Goal: Task Accomplishment & Management: Use online tool/utility

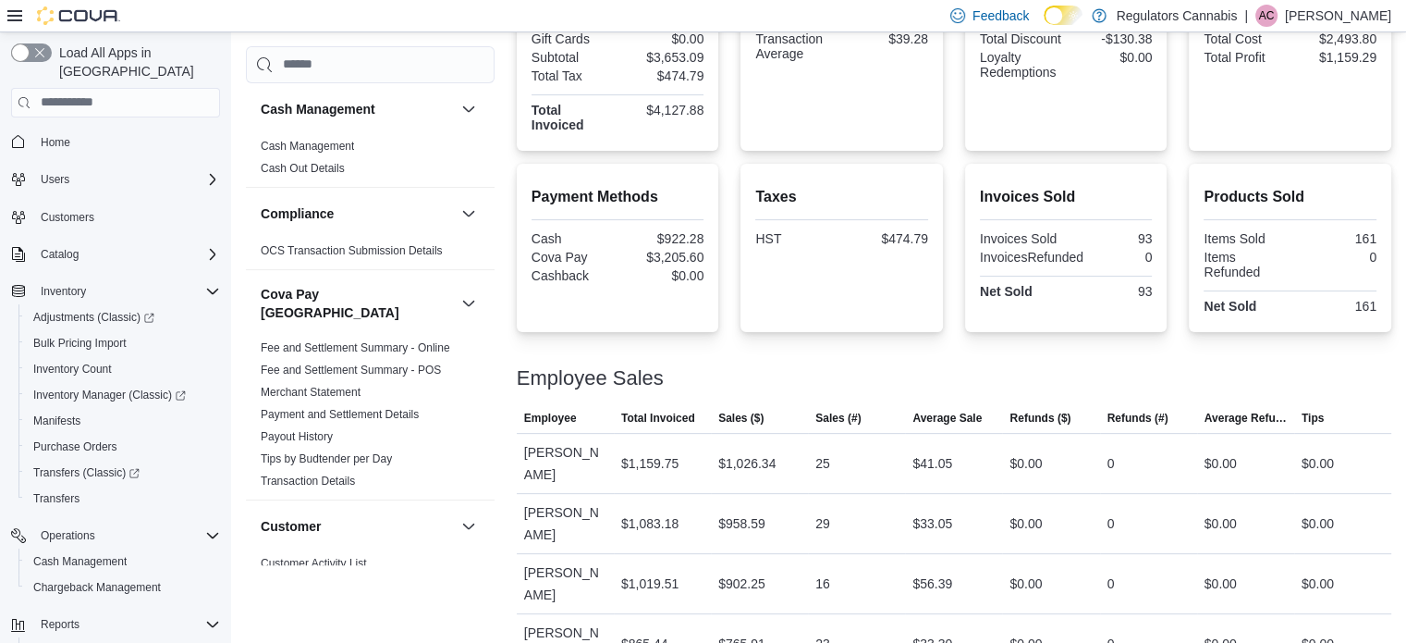
scroll to position [1513, 0]
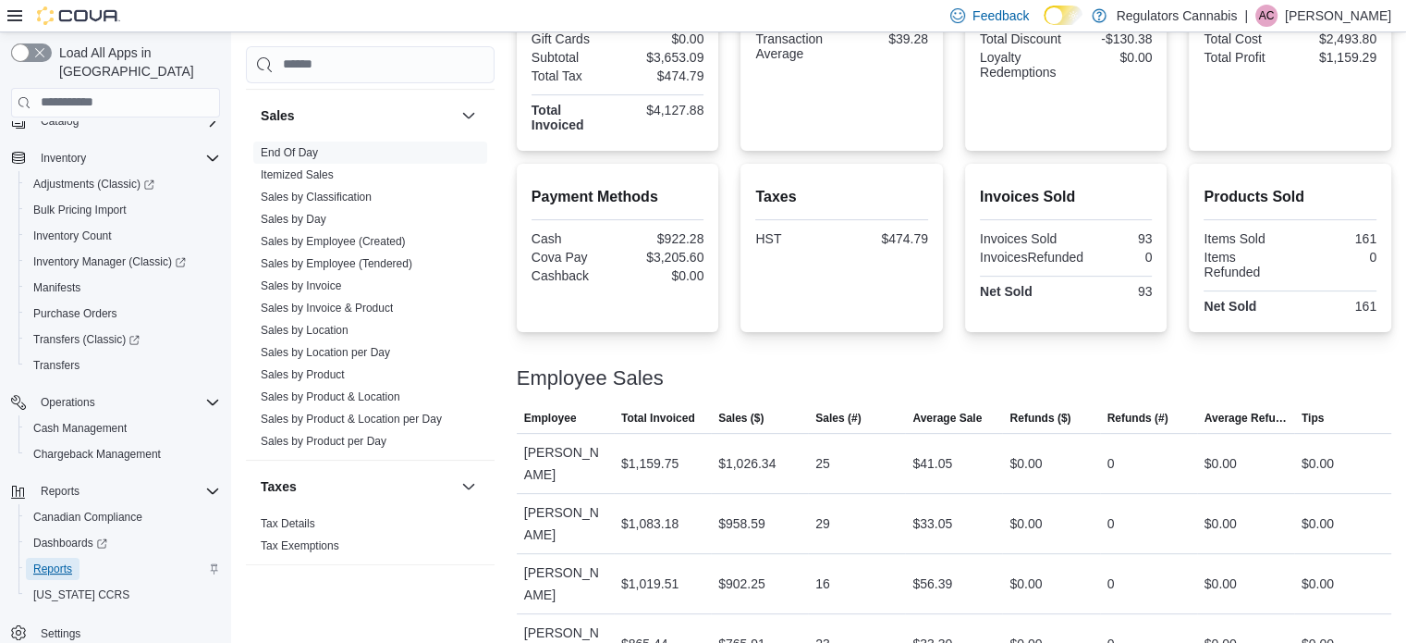
drag, startPoint x: 55, startPoint y: 540, endPoint x: 74, endPoint y: 552, distance: 22.1
click at [55, 558] on span "Reports" at bounding box center [52, 569] width 39 height 22
click at [1181, 367] on div "Employee Sales" at bounding box center [954, 378] width 875 height 22
click at [999, 377] on div "Employee Sales" at bounding box center [954, 378] width 875 height 22
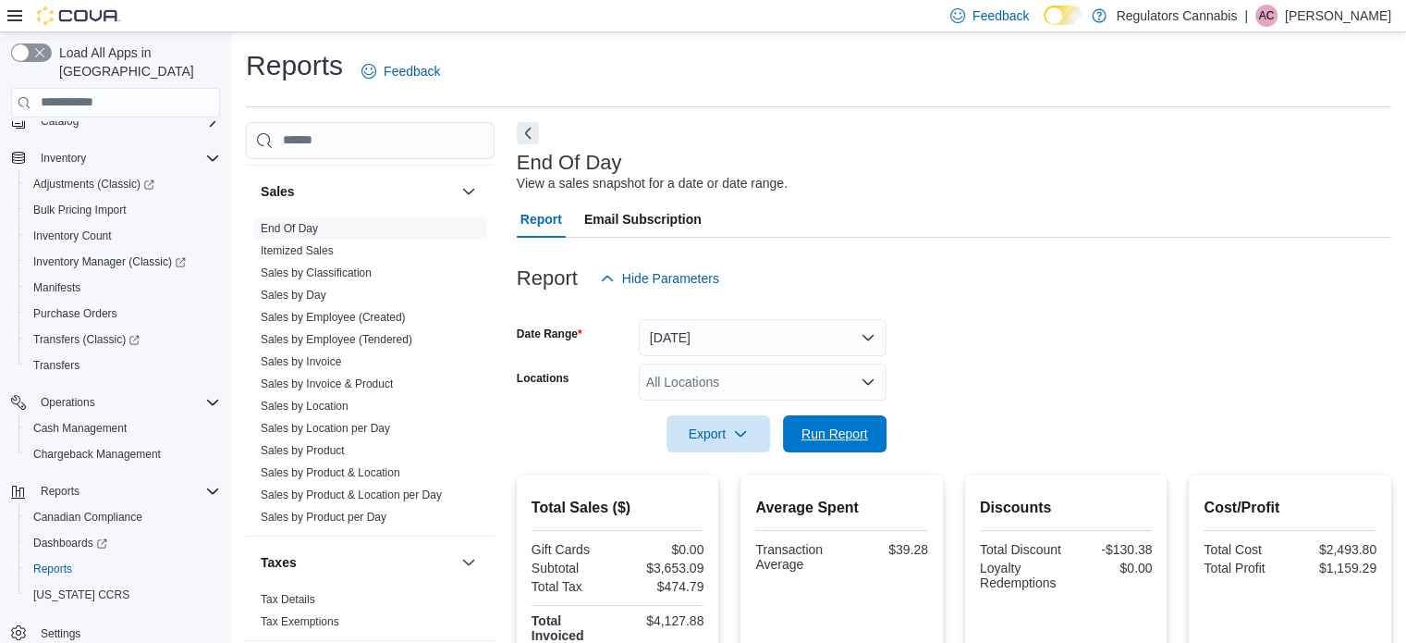
drag, startPoint x: 841, startPoint y: 437, endPoint x: 1296, endPoint y: 388, distance: 458.5
click at [841, 438] on span "Run Report" at bounding box center [835, 433] width 67 height 18
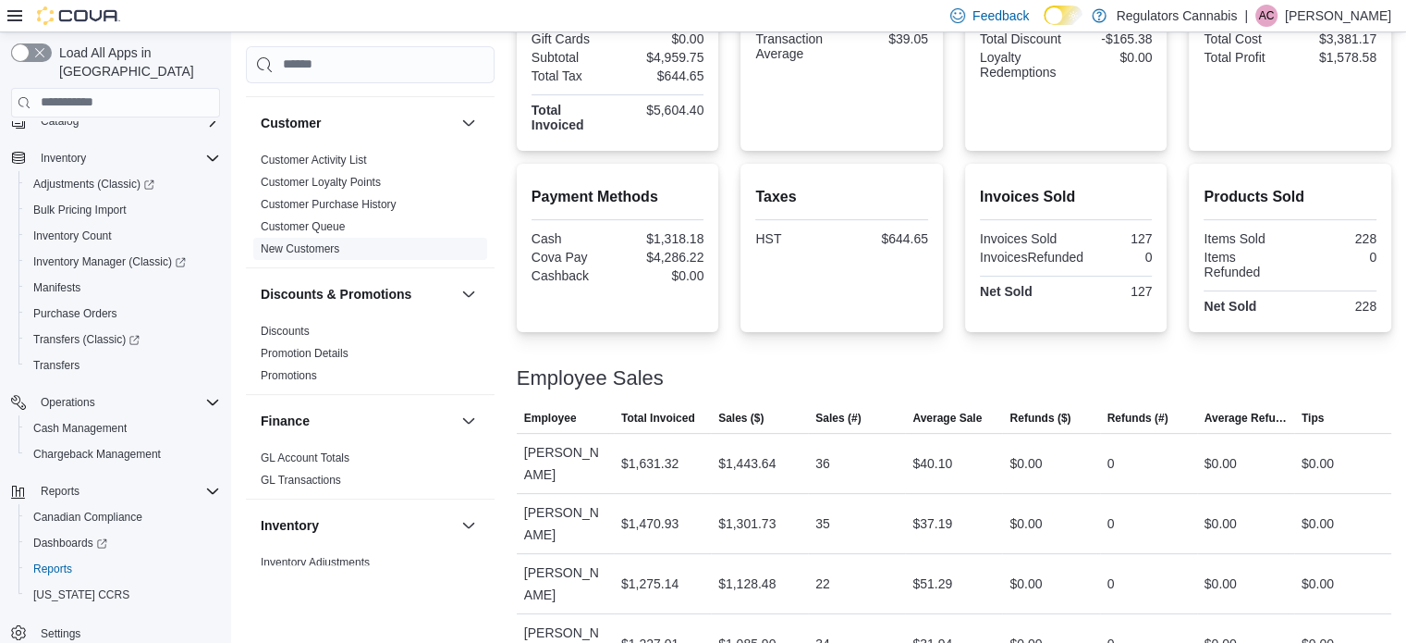
scroll to position [33, 0]
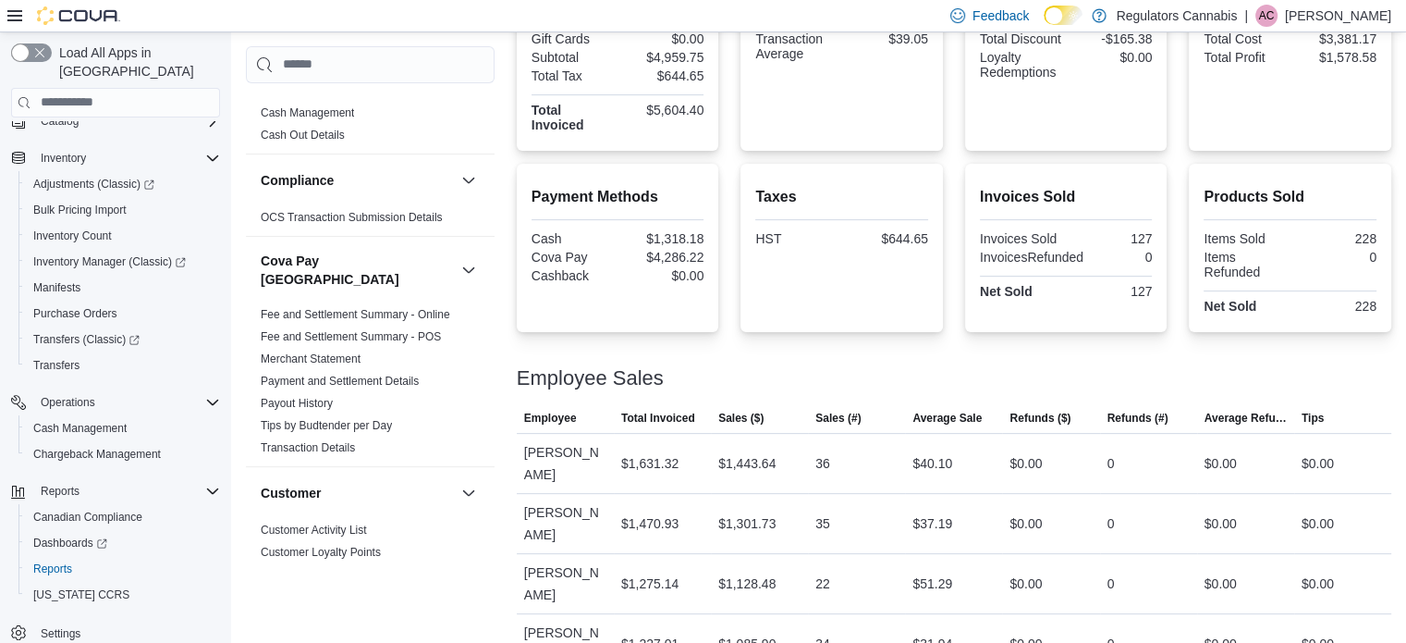
click at [1069, 14] on icon at bounding box center [1064, 15] width 10 height 10
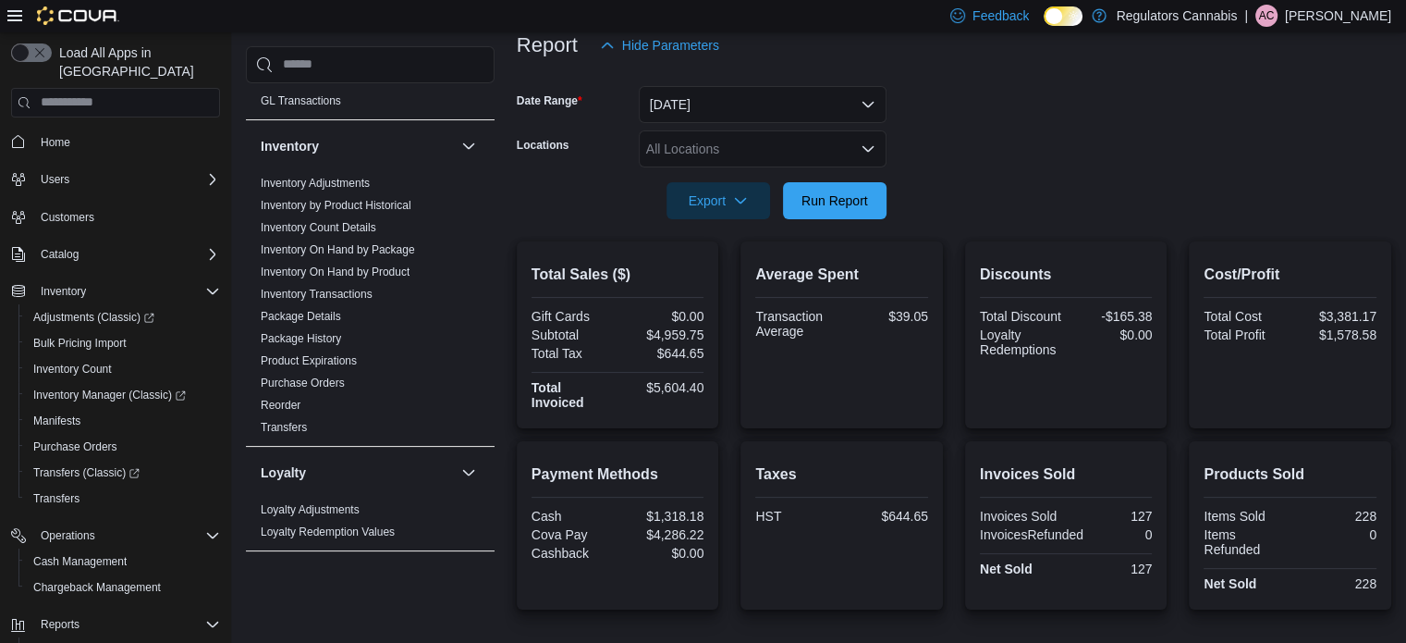
scroll to position [555, 0]
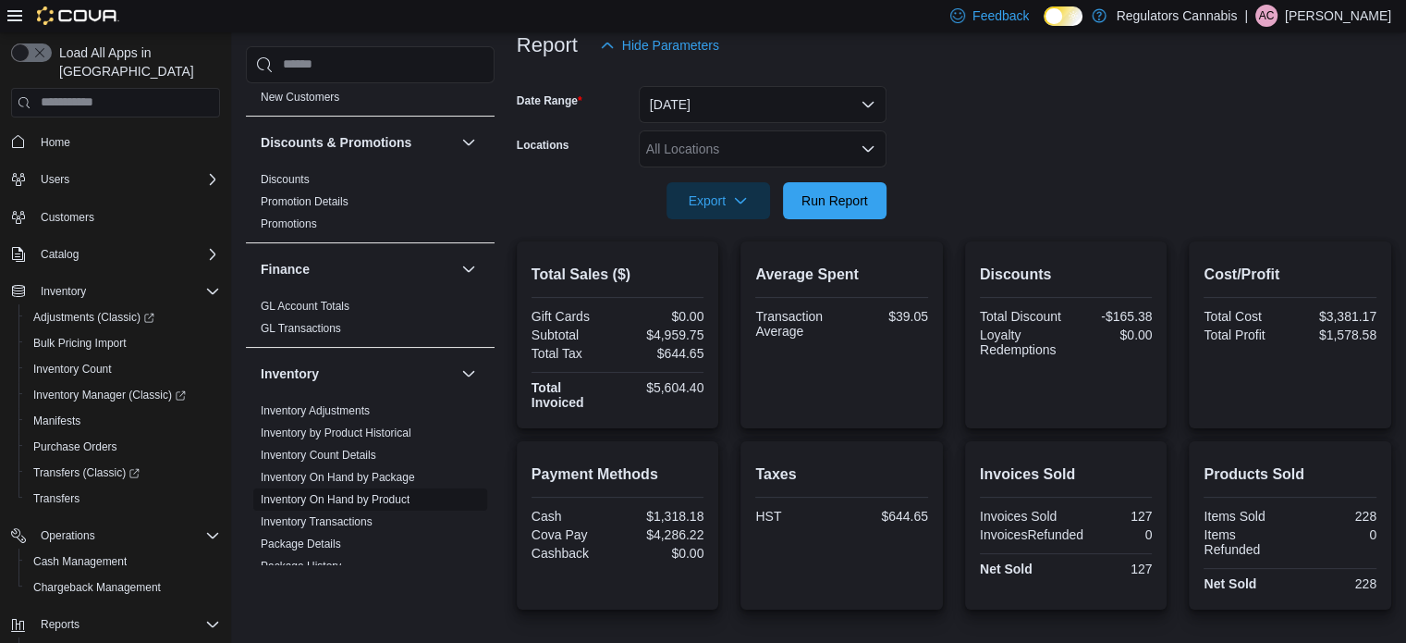
click at [408, 493] on link "Inventory On Hand by Product" at bounding box center [335, 499] width 149 height 13
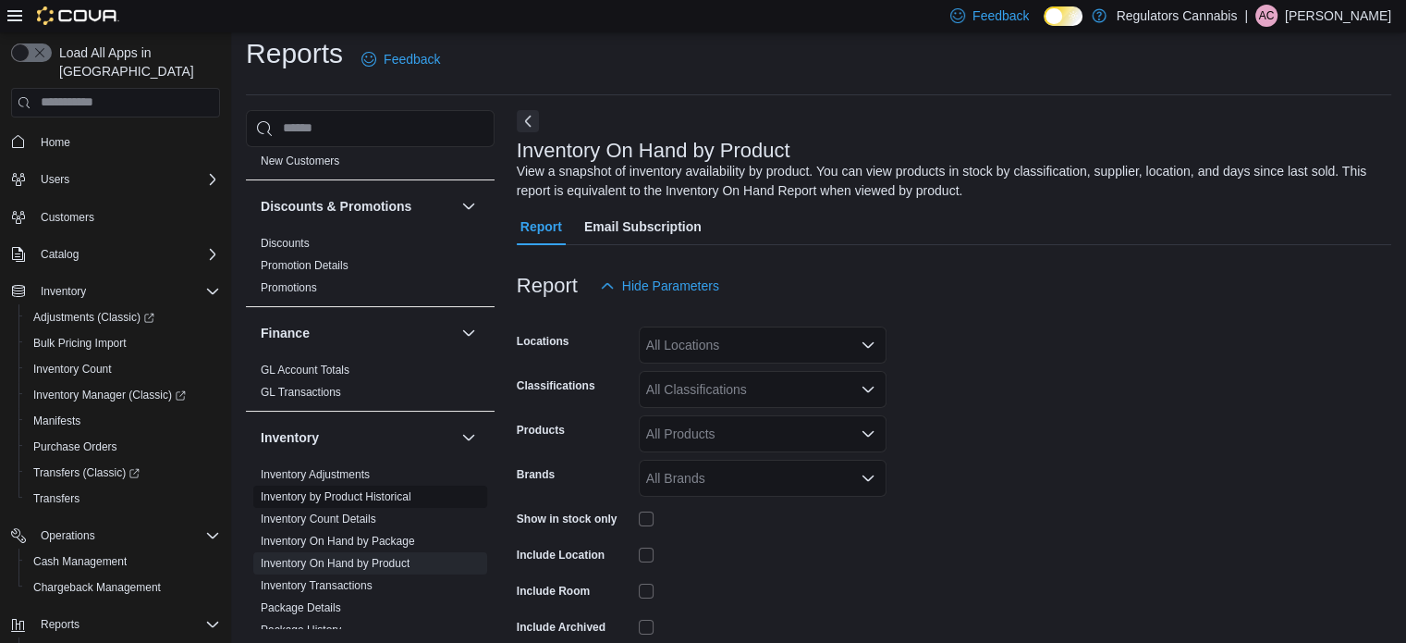
scroll to position [62, 0]
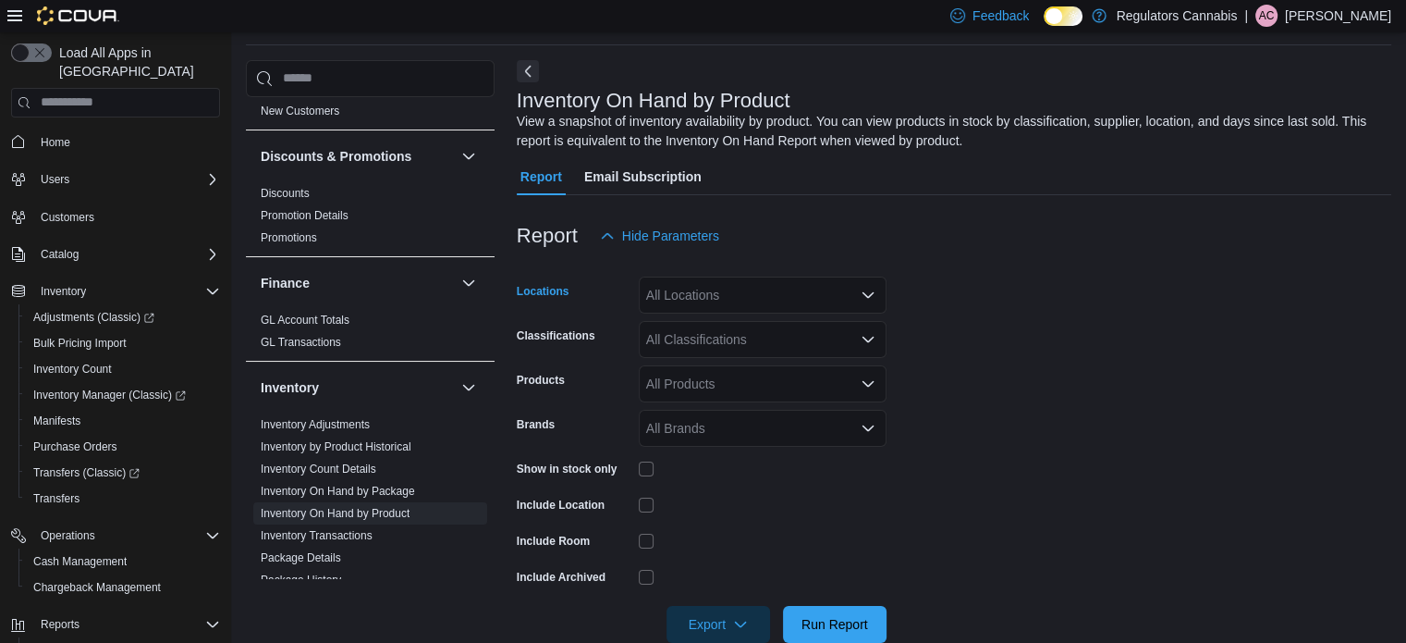
click at [686, 297] on div "All Locations" at bounding box center [763, 294] width 248 height 37
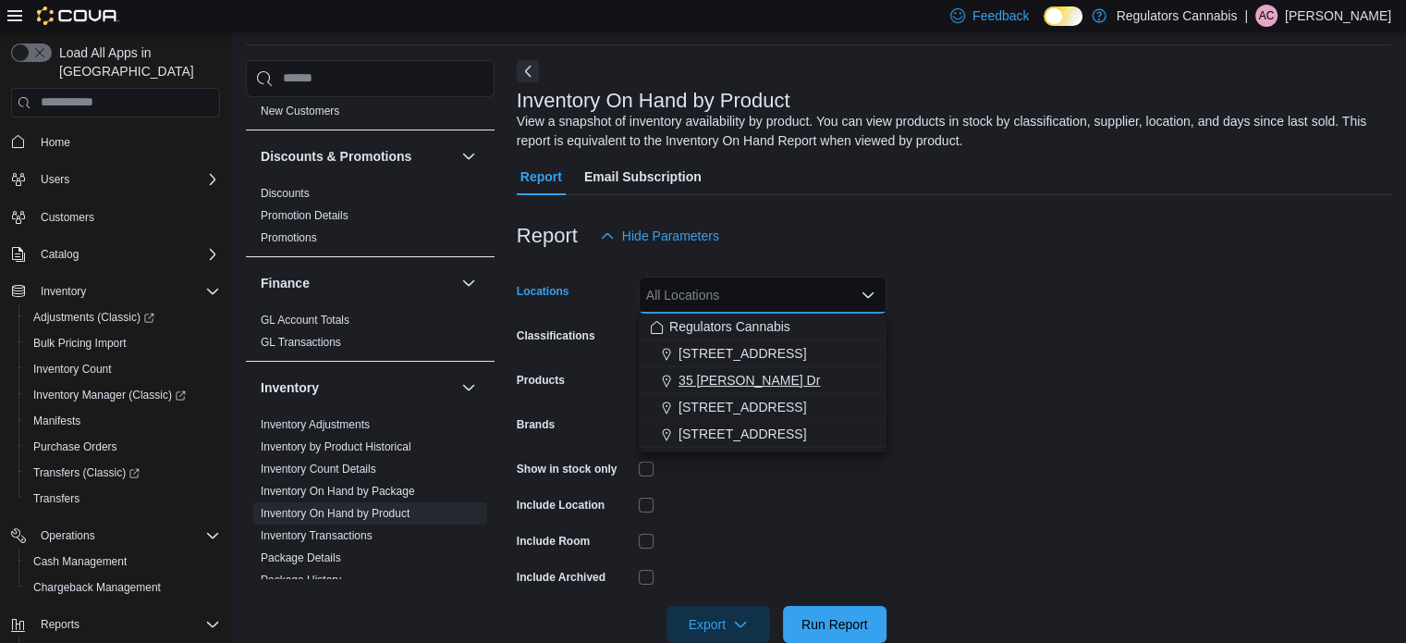
click at [726, 380] on span "35 [PERSON_NAME] Dr" at bounding box center [749, 380] width 141 height 18
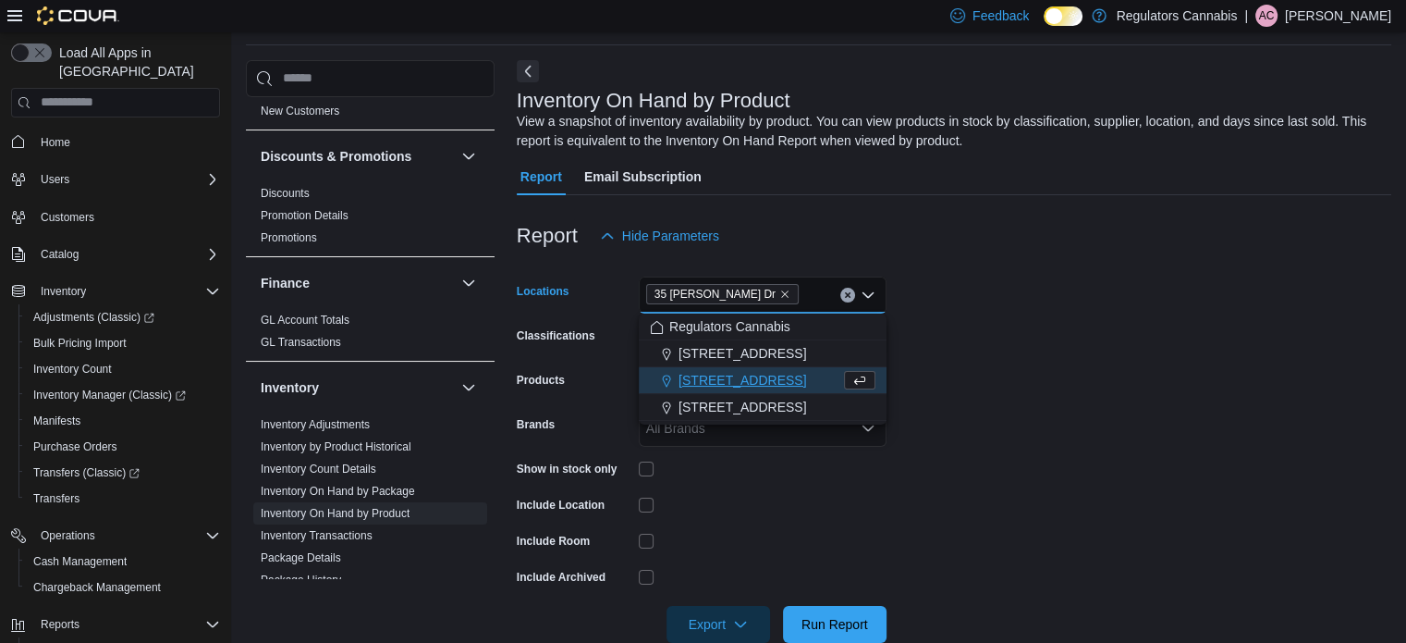
click at [1000, 262] on div at bounding box center [954, 265] width 875 height 22
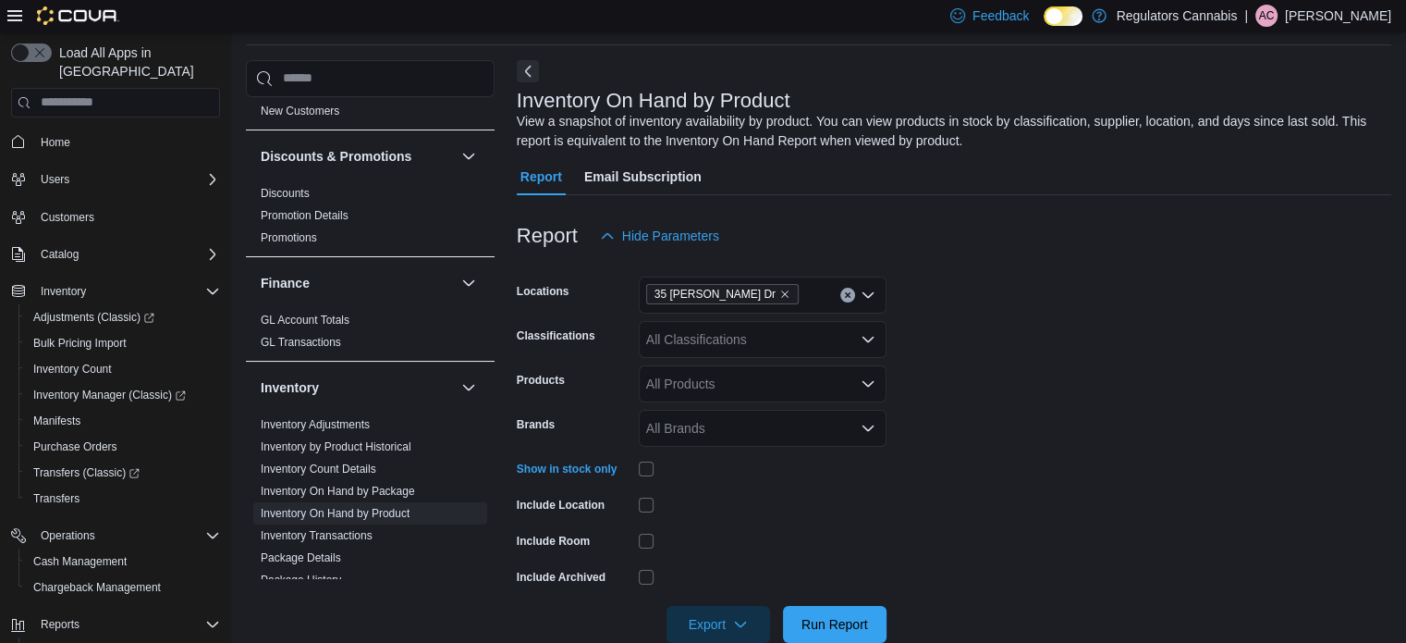
click at [724, 350] on div "All Classifications" at bounding box center [763, 339] width 248 height 37
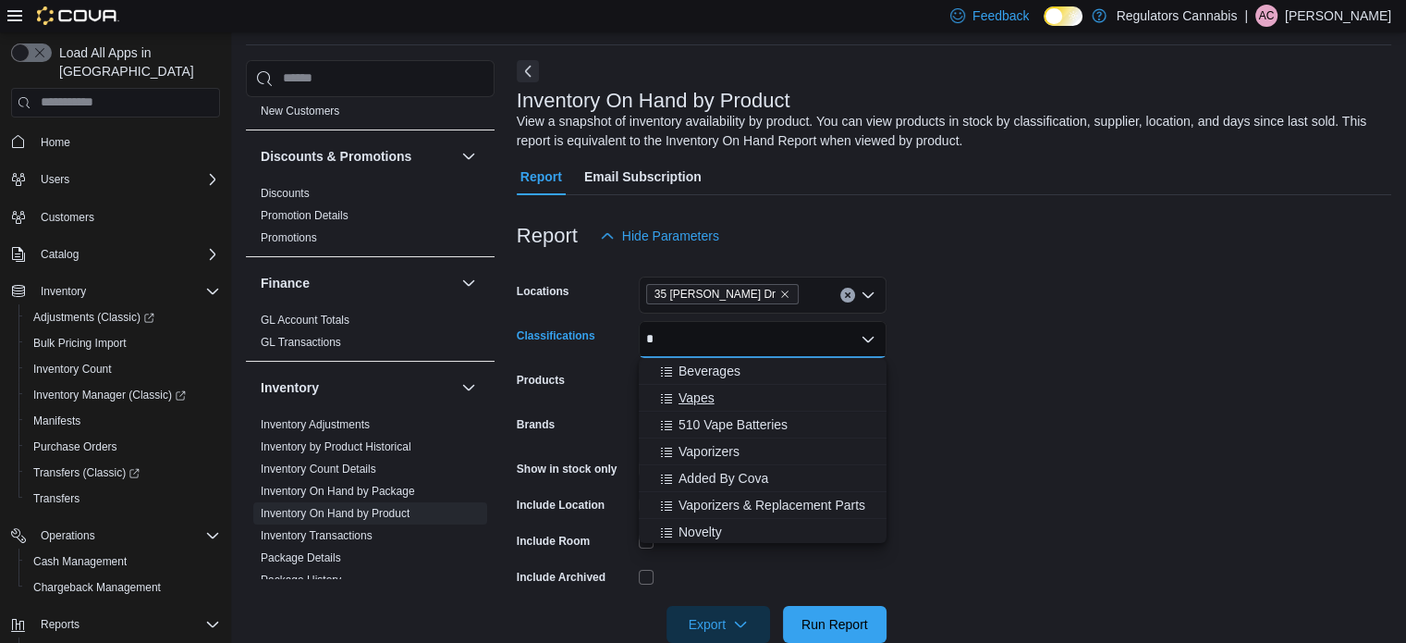
type input "*"
click at [703, 391] on span "Vapes" at bounding box center [697, 397] width 36 height 18
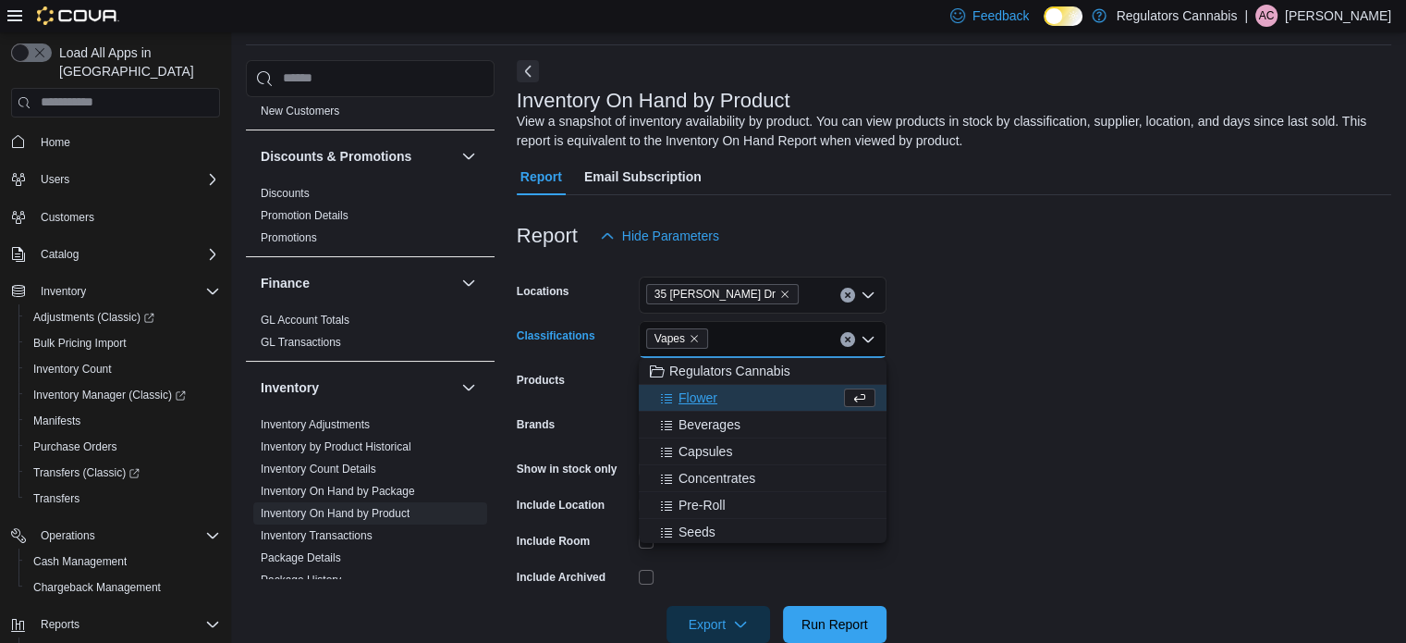
click at [1188, 311] on form "Locations [STREET_ADDRESS][PERSON_NAME] Classifications Vapes Combo box. Select…" at bounding box center [954, 448] width 875 height 388
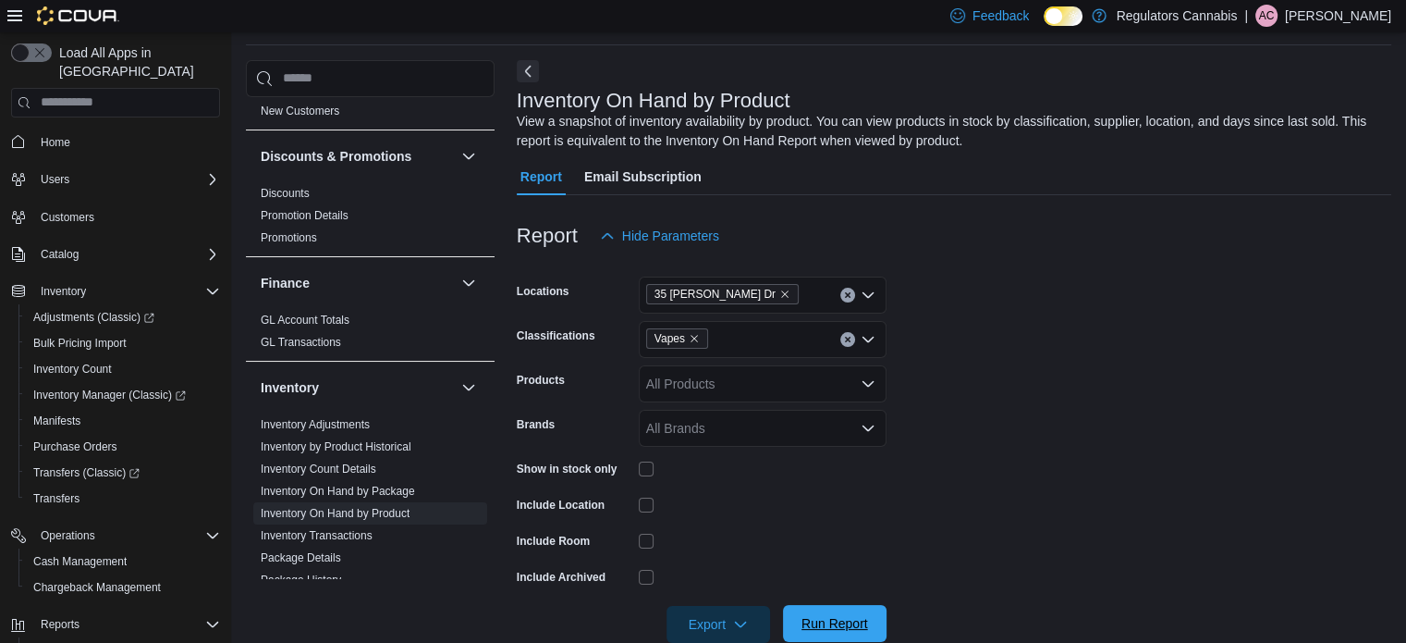
click at [876, 617] on button "Run Report" at bounding box center [835, 623] width 104 height 37
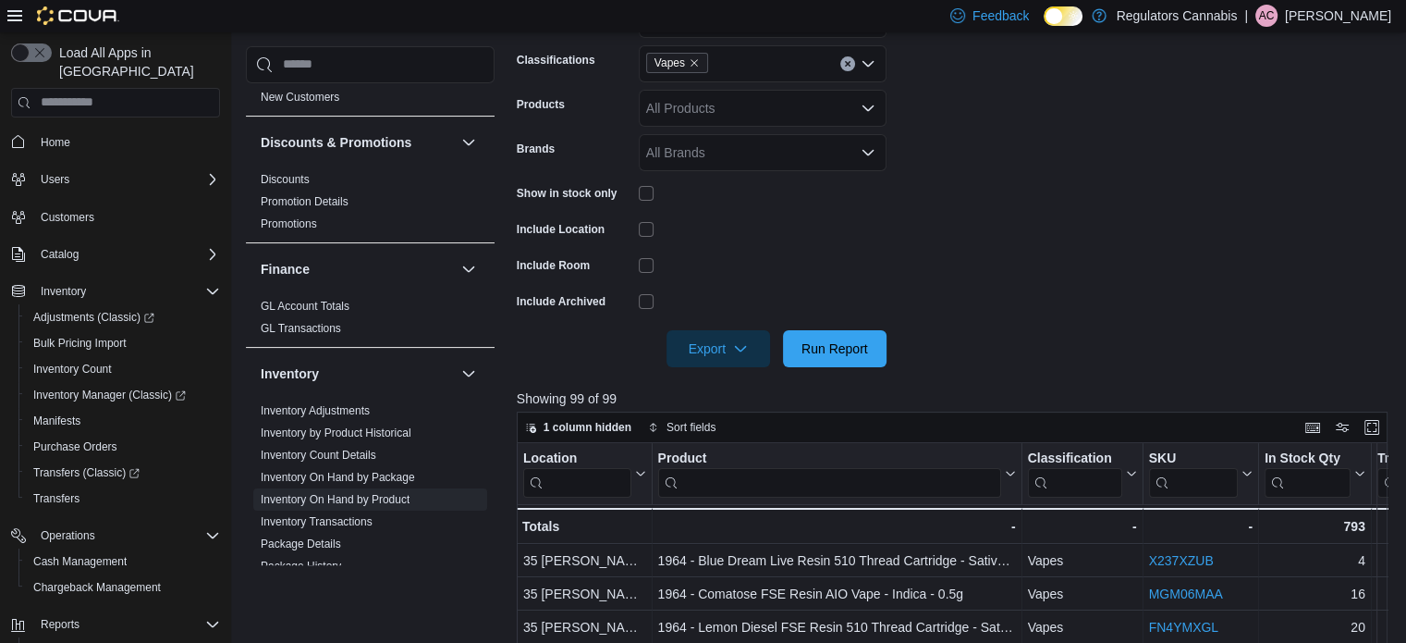
scroll to position [339, 0]
click at [733, 346] on icon "button" at bounding box center [740, 345] width 15 height 15
click at [732, 368] on button "Export to Excel" at bounding box center [721, 383] width 105 height 37
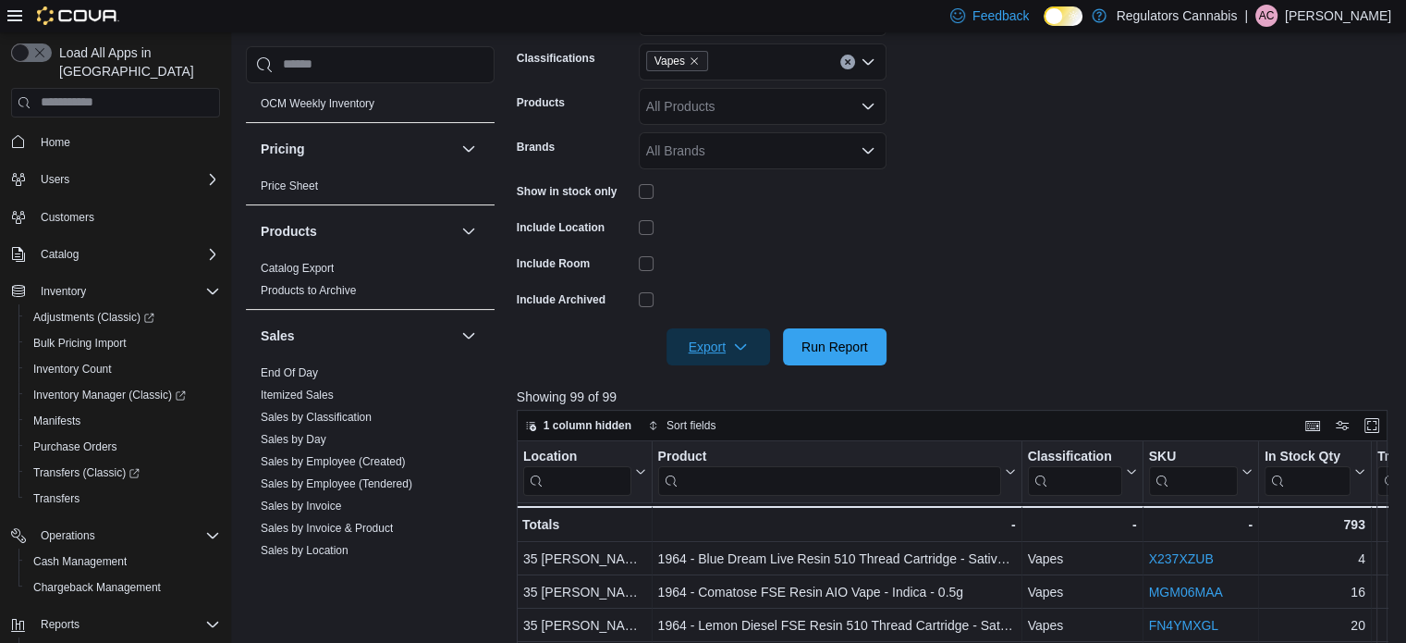
scroll to position [1387, 0]
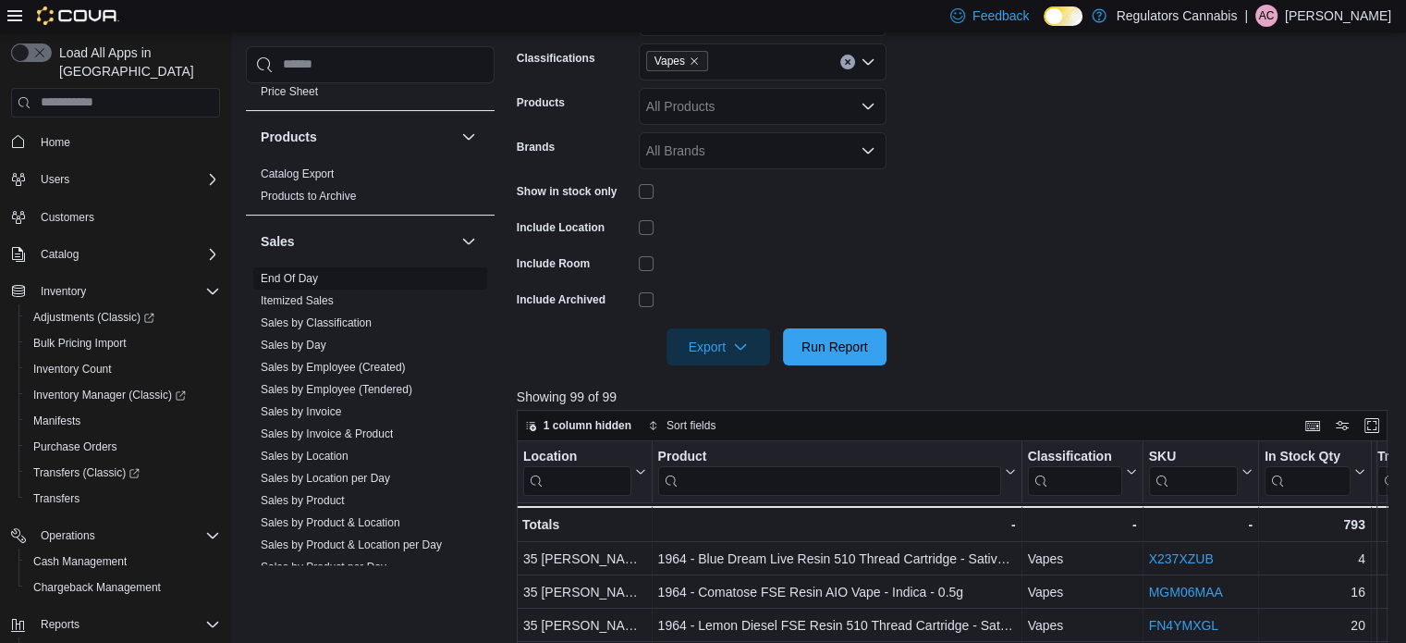
click at [311, 272] on link "End Of Day" at bounding box center [289, 278] width 57 height 13
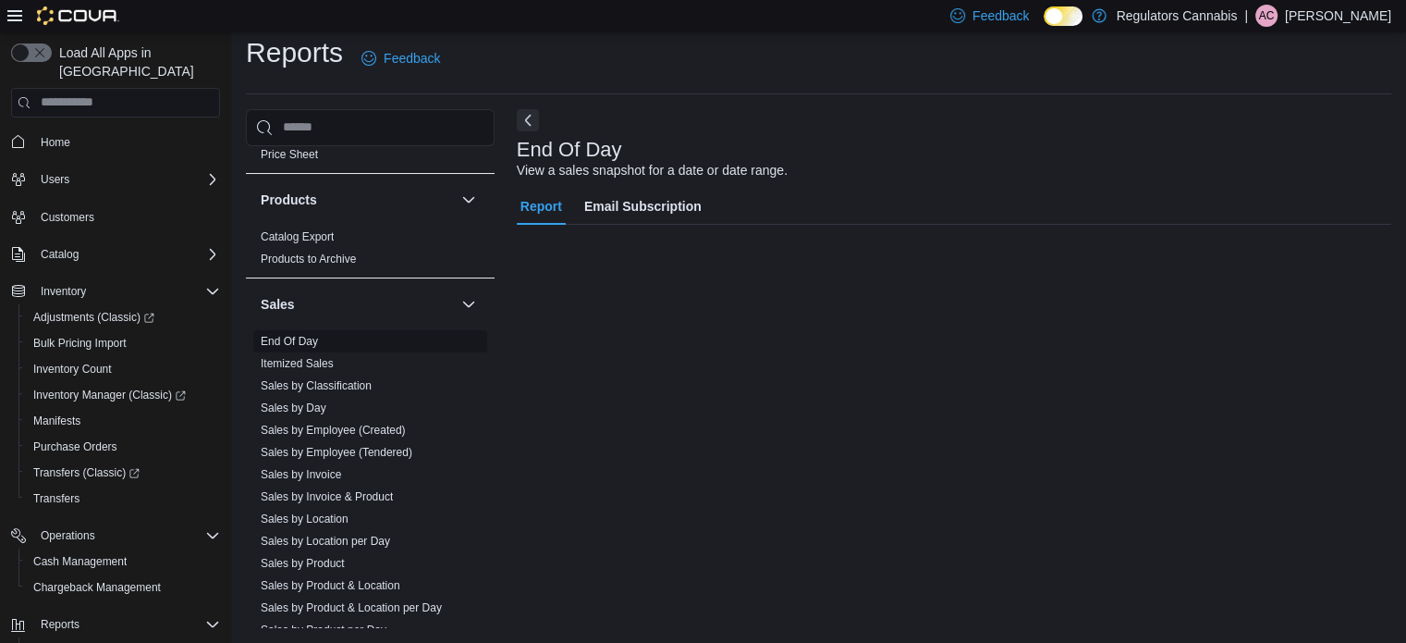
scroll to position [12, 0]
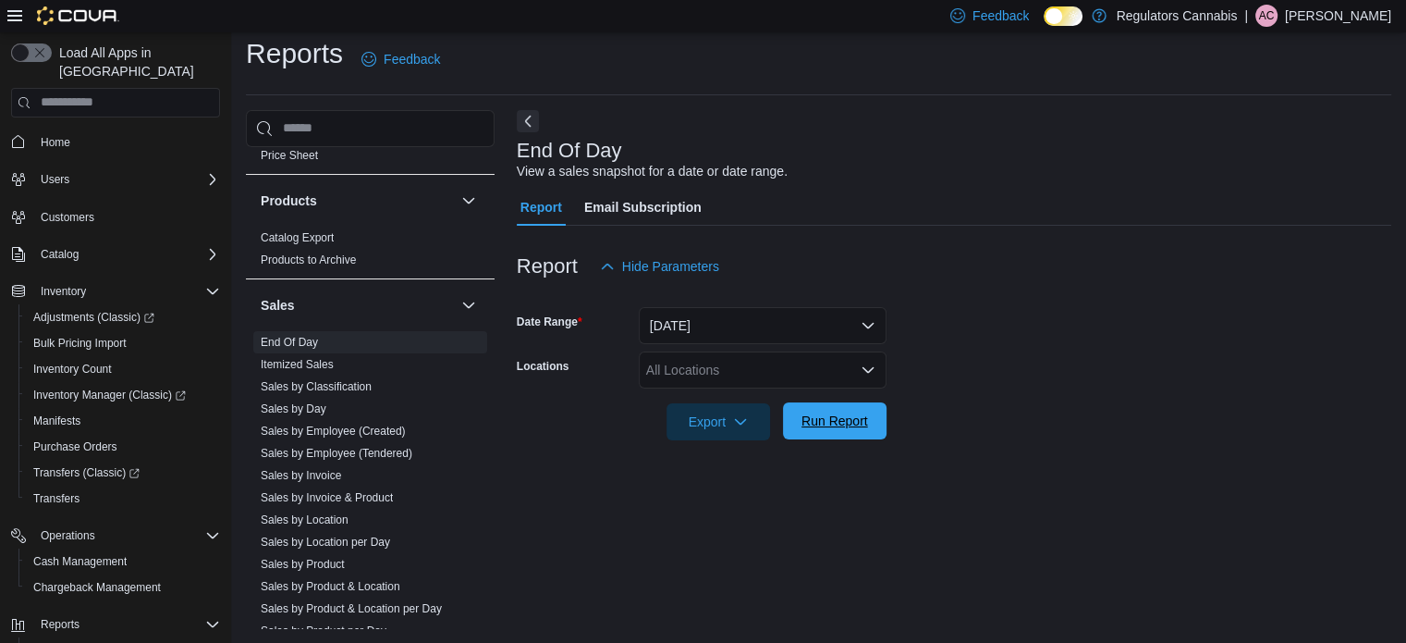
click at [866, 411] on span "Run Report" at bounding box center [834, 420] width 81 height 37
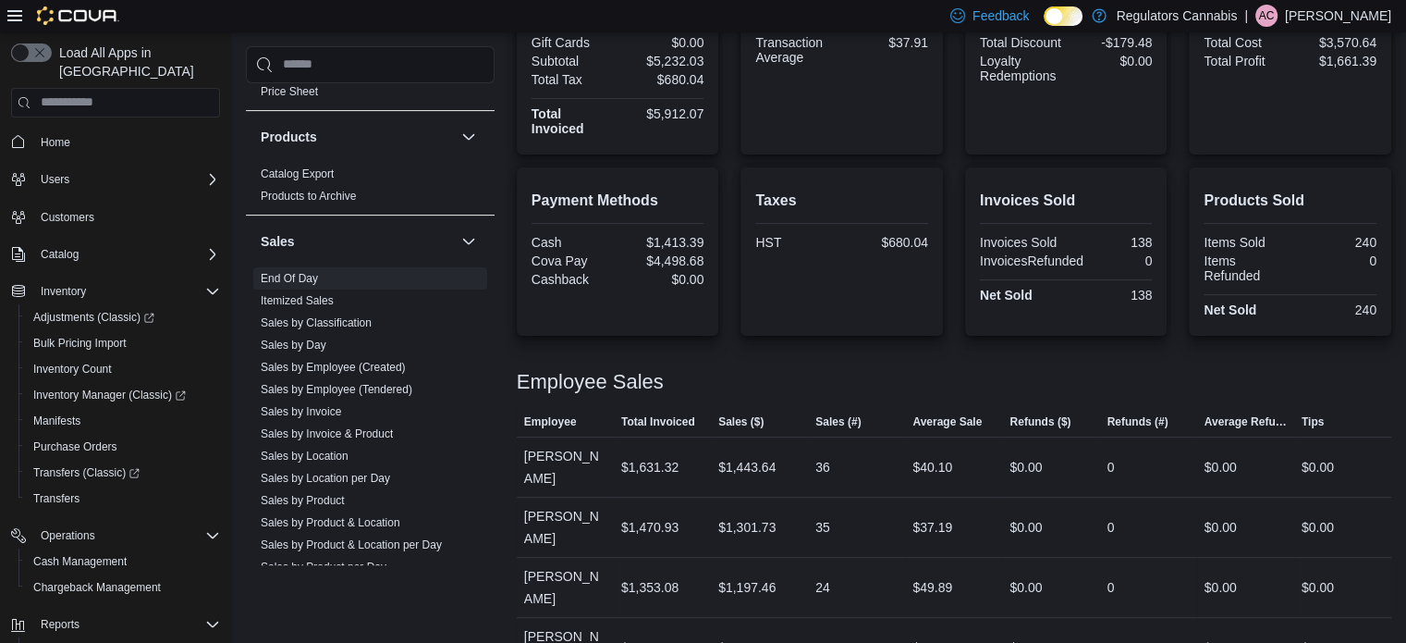
scroll to position [608, 0]
